Goal: Check status: Check status

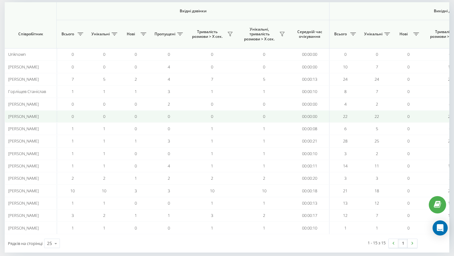
scroll to position [0, 435]
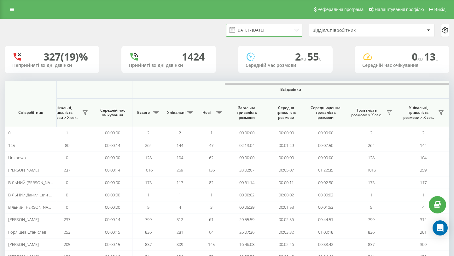
click at [280, 29] on input "19.07.2025 - 19.08.2025" at bounding box center [264, 30] width 76 height 12
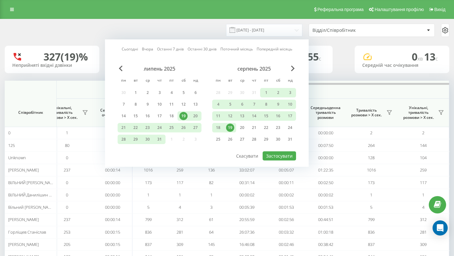
click at [232, 125] on div "19" at bounding box center [230, 128] width 8 height 8
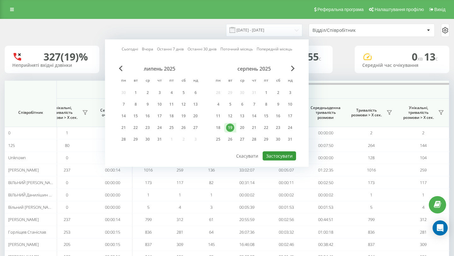
click at [277, 156] on button "Застосувати" at bounding box center [278, 155] width 33 height 9
type input "[DATE] - [DATE]"
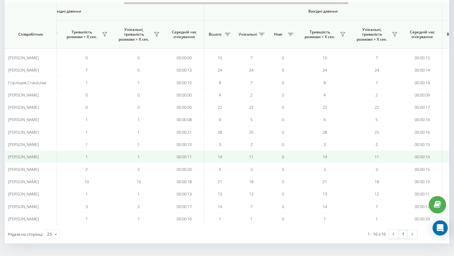
scroll to position [0, 435]
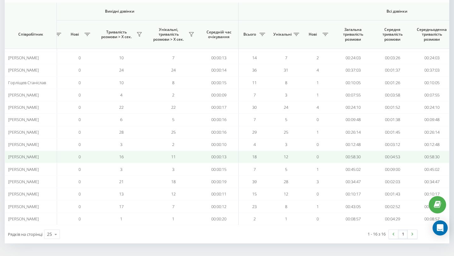
scroll to position [0, 435]
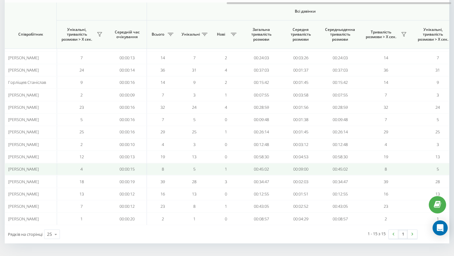
scroll to position [0, 435]
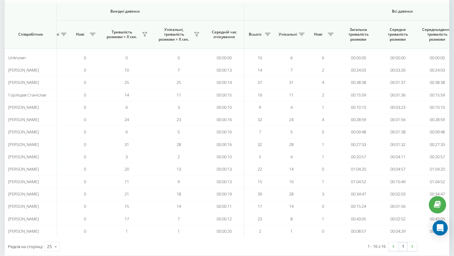
scroll to position [0, 435]
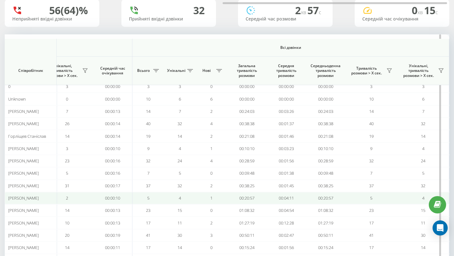
scroll to position [0, 426]
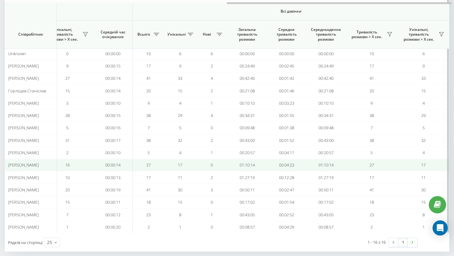
scroll to position [0, 435]
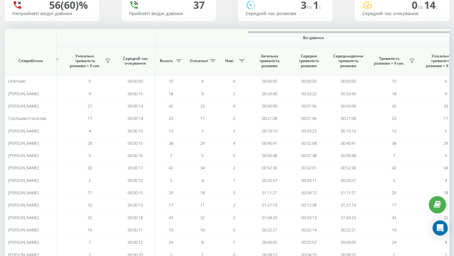
scroll to position [0, 435]
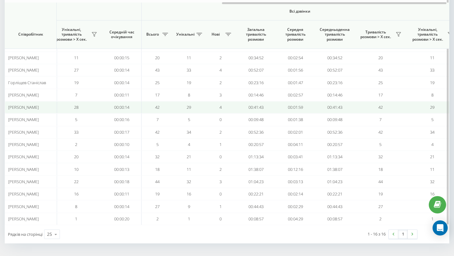
scroll to position [0, 424]
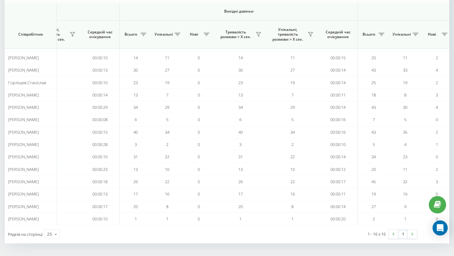
scroll to position [0, 435]
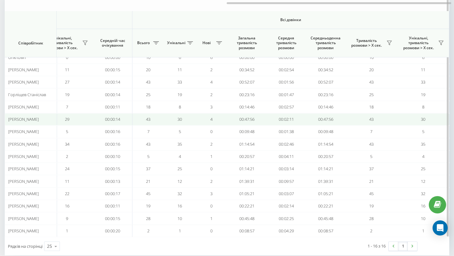
scroll to position [100, 0]
